Goal: Information Seeking & Learning: Learn about a topic

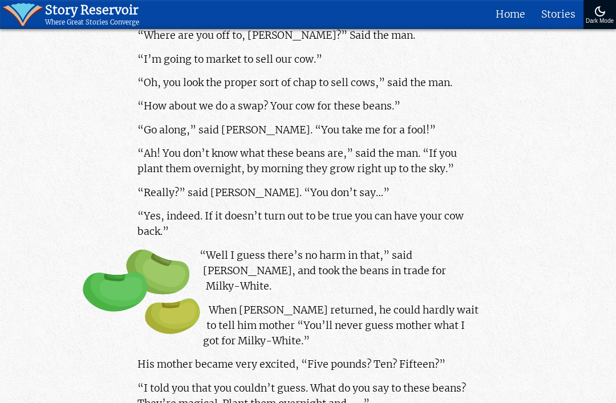
scroll to position [893, 0]
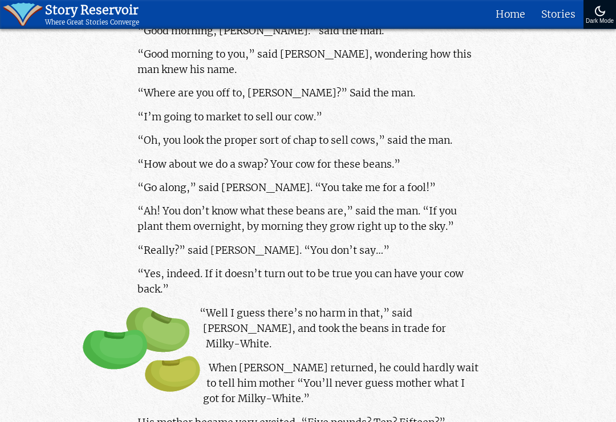
scroll to position [857, 0]
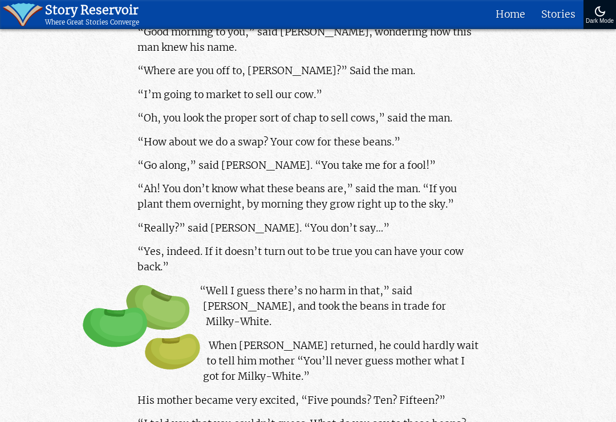
scroll to position [856, 0]
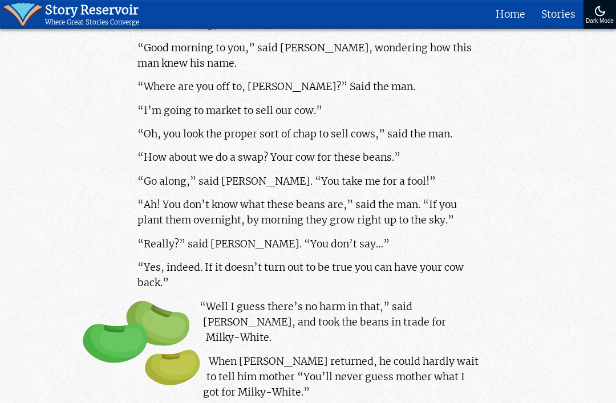
scroll to position [848, 0]
